Goal: Find specific page/section: Find specific page/section

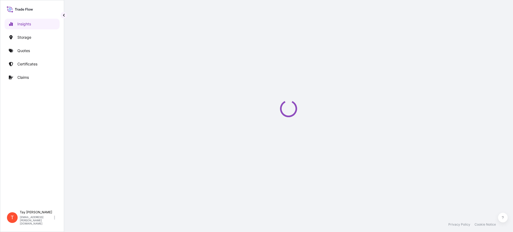
select select "2025"
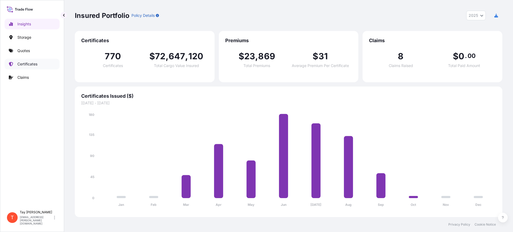
click at [30, 64] on p "Certificates" at bounding box center [27, 63] width 20 height 5
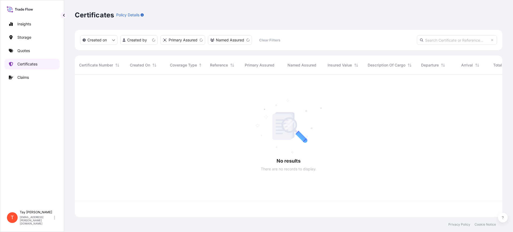
scroll to position [140, 422]
